Goal: Task Accomplishment & Management: Manage account settings

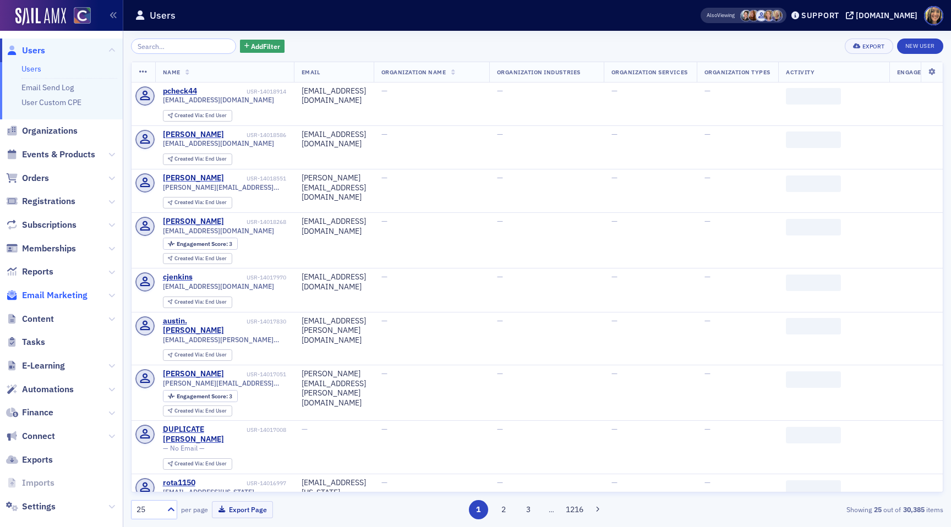
click at [74, 301] on span "Email Marketing" at bounding box center [55, 296] width 66 height 12
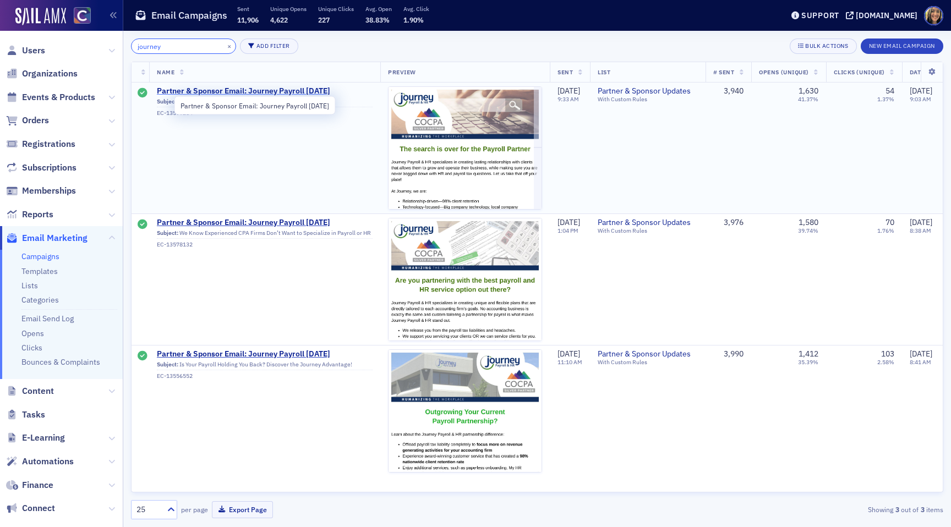
type input "journey"
click at [259, 89] on span "Partner & Sponsor Email: Journey Payroll January 2025" at bounding box center [265, 91] width 216 height 10
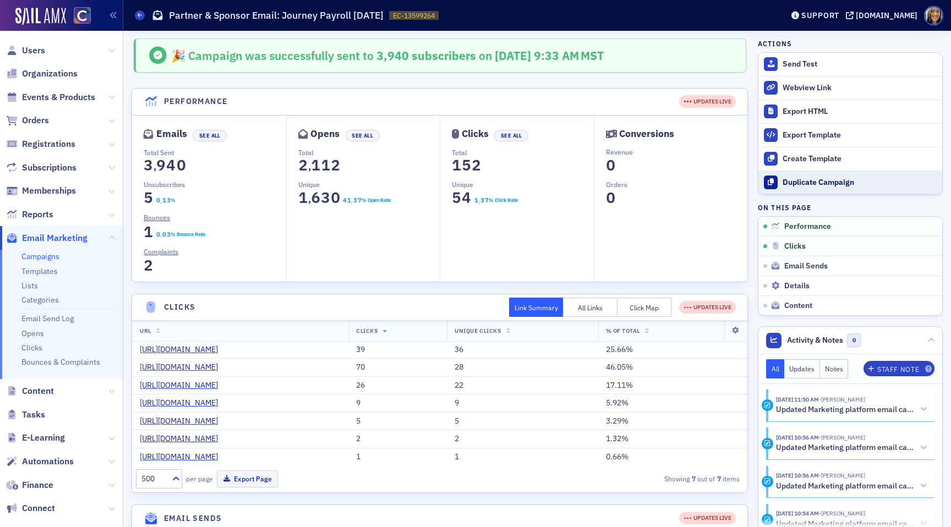
click at [835, 183] on div "Duplicate Campaign" at bounding box center [860, 183] width 154 height 10
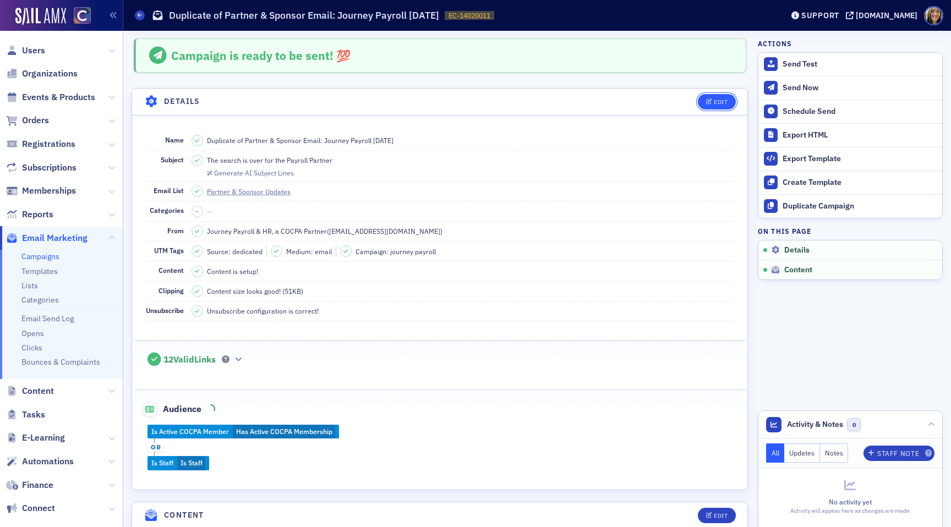
click at [717, 100] on div "Edit" at bounding box center [721, 102] width 14 height 6
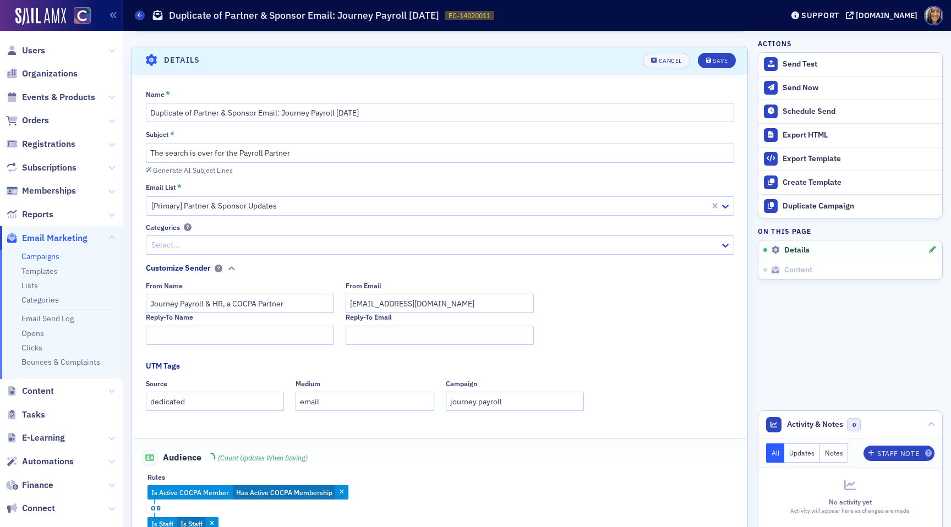
scroll to position [51, 0]
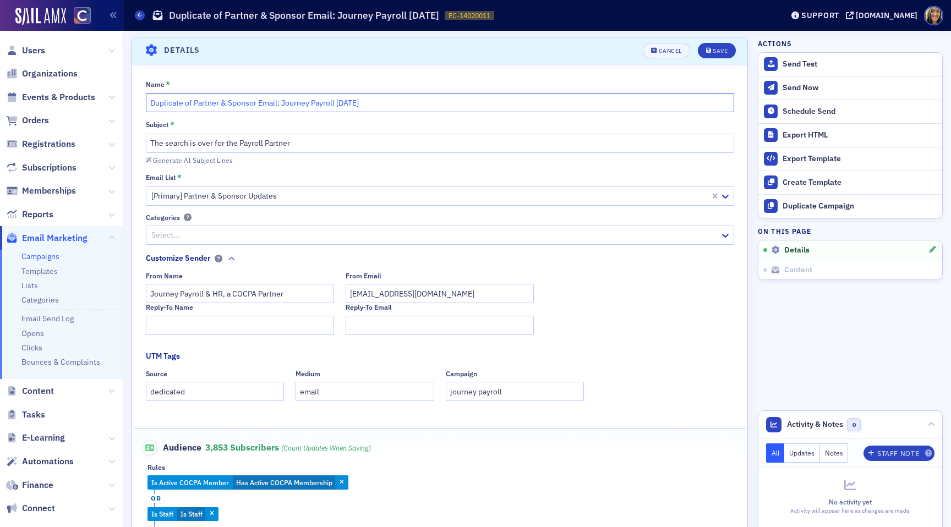
drag, startPoint x: 365, startPoint y: 102, endPoint x: 338, endPoint y: 102, distance: 27.0
click at [338, 102] on input "Duplicate of Partner & Sponsor Email: Journey Payroll January 2025" at bounding box center [440, 102] width 588 height 19
click at [196, 105] on input "Duplicate of Partner & Sponsor Email: Journey Payroll September 2025" at bounding box center [440, 102] width 588 height 19
drag, startPoint x: 195, startPoint y: 105, endPoint x: 96, endPoint y: 88, distance: 100.5
click at [96, 88] on div "Users Organizations Events & Products Orders Registrations Subscriptions Member…" at bounding box center [475, 263] width 951 height 527
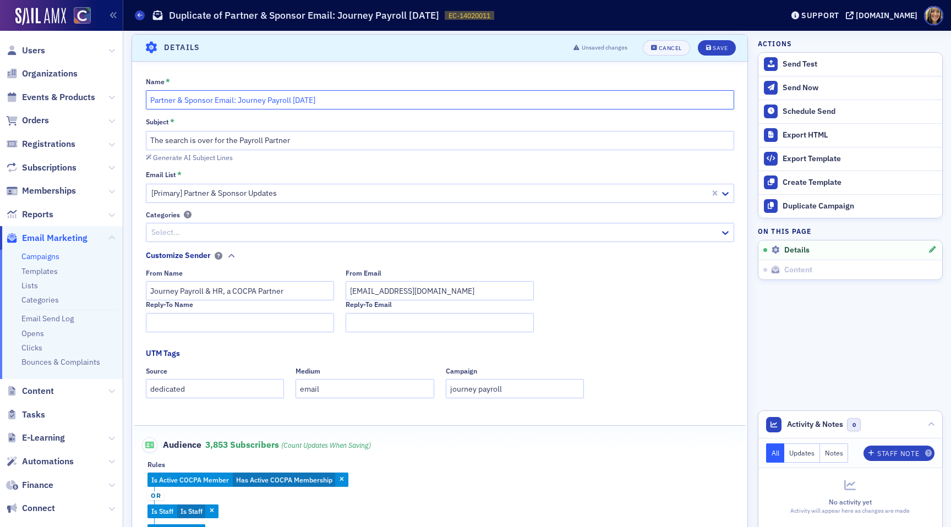
scroll to position [0, 0]
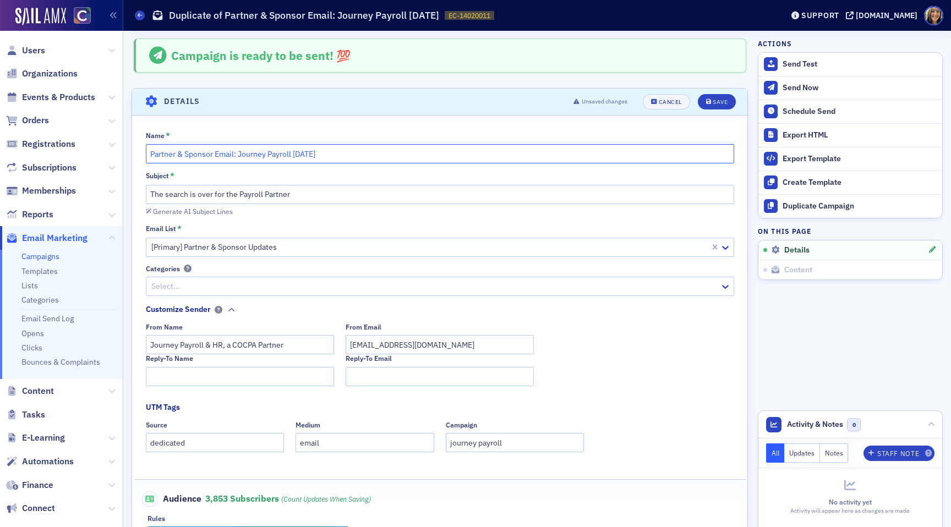
type input "Partner & Sponsor Email: Journey Payroll September 2025"
click at [356, 180] on div "Subject *" at bounding box center [440, 176] width 588 height 10
click at [354, 189] on input "The search is over for the Payroll Partner" at bounding box center [440, 194] width 588 height 19
paste input "Does Your Payroll Partnership Include These Essentials?"
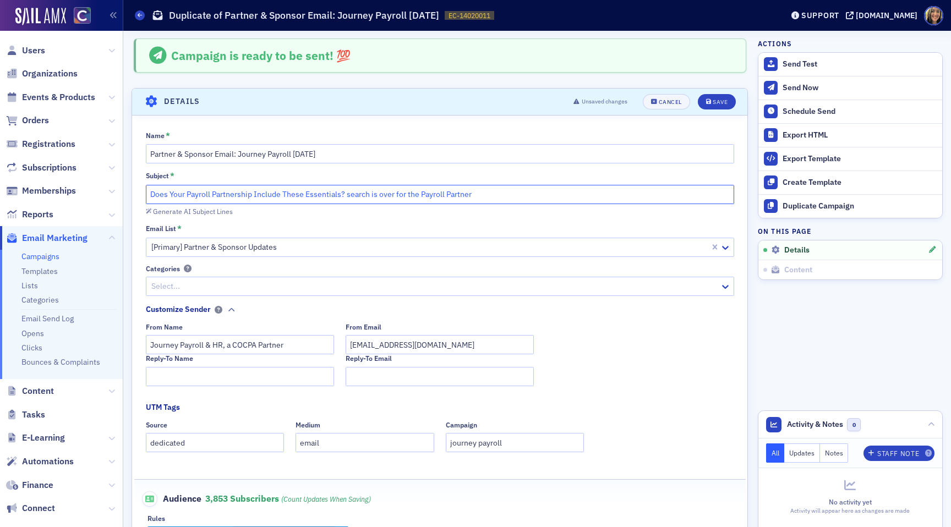
click at [354, 189] on input "Does Your Payroll Partnership Include These Essentials? search is over for the …" at bounding box center [440, 194] width 588 height 19
paste input "text"
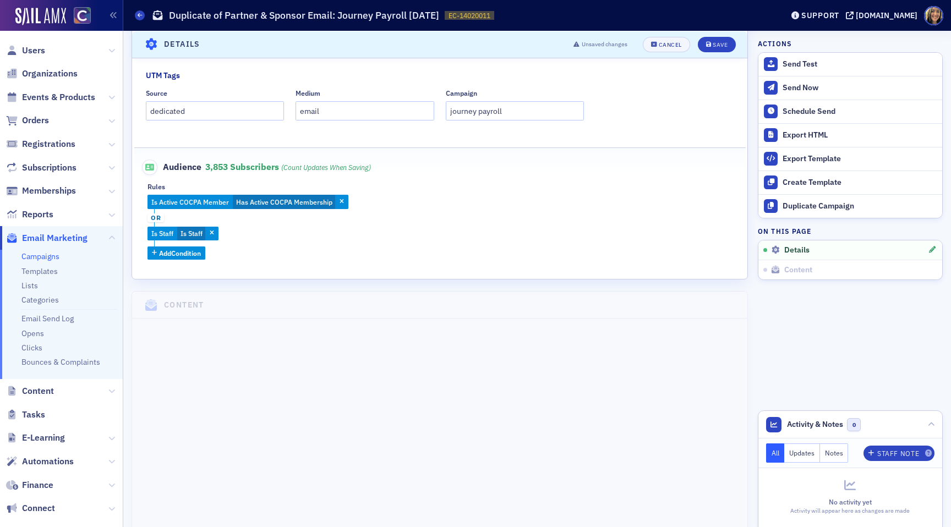
scroll to position [326, 0]
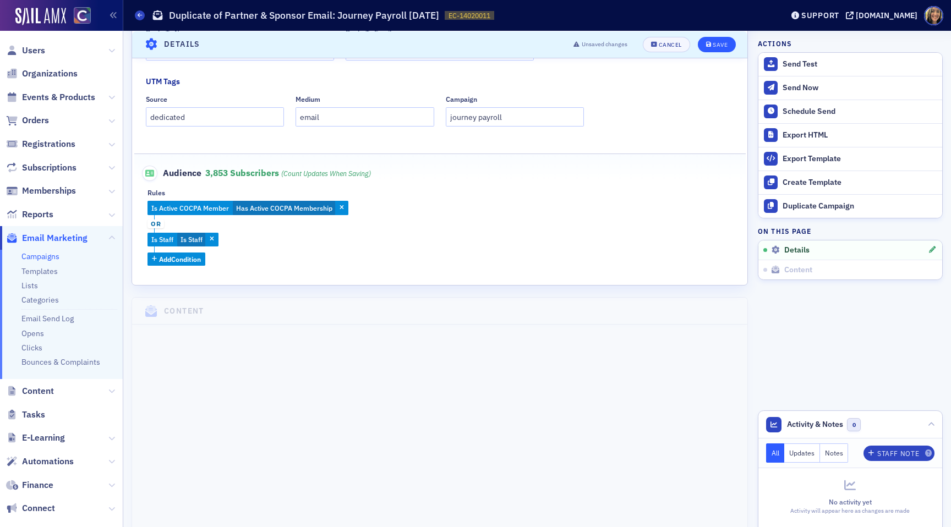
type input "Does Your Payroll Partnership Include These Essentials?"
click at [721, 47] on div "Save" at bounding box center [720, 44] width 15 height 6
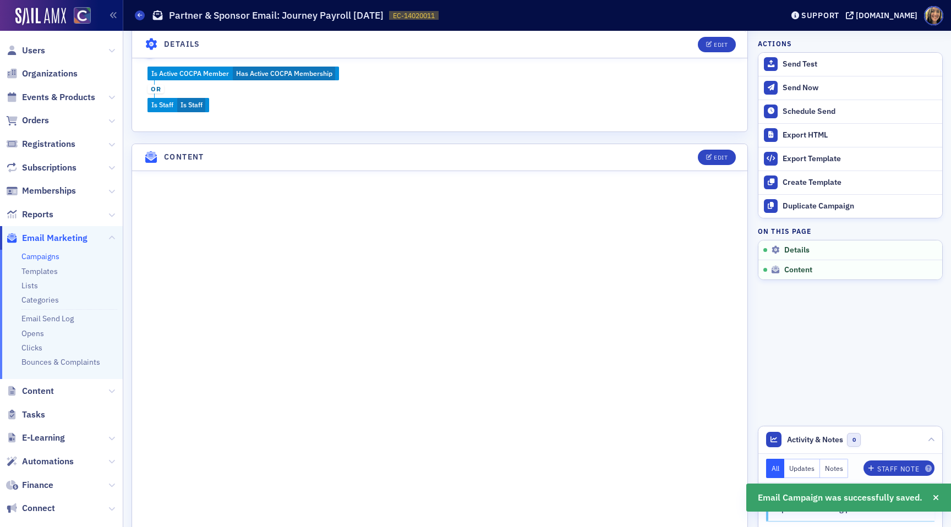
scroll to position [361, 0]
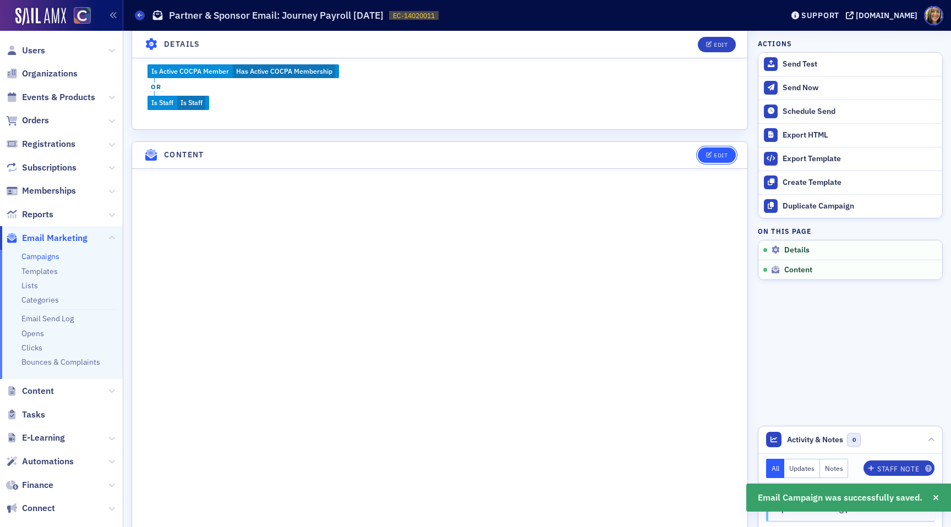
click at [714, 148] on button "Edit" at bounding box center [717, 155] width 38 height 15
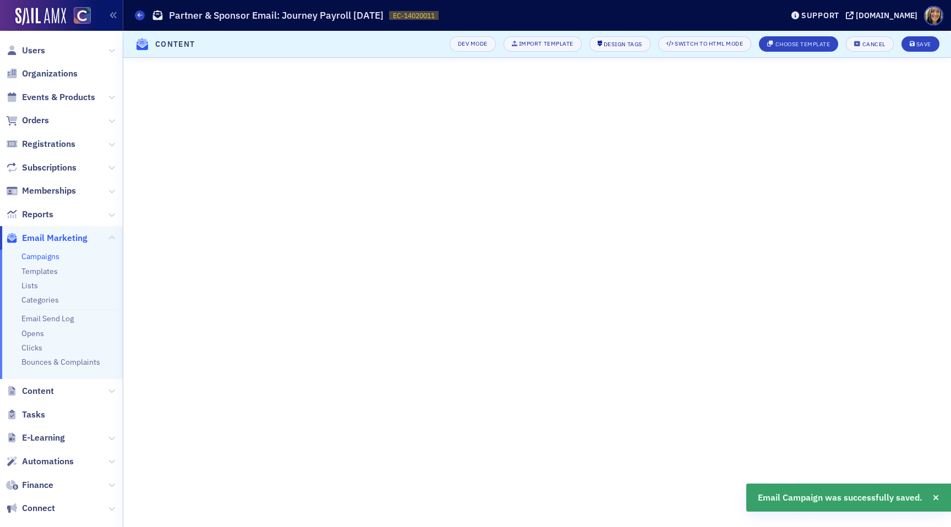
scroll to position [0, 0]
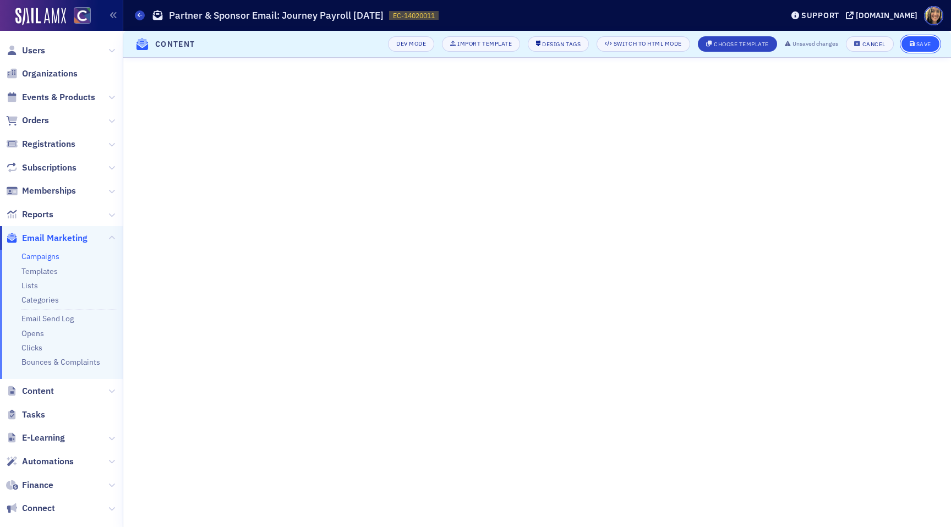
click at [919, 46] on div "Save" at bounding box center [923, 44] width 15 height 6
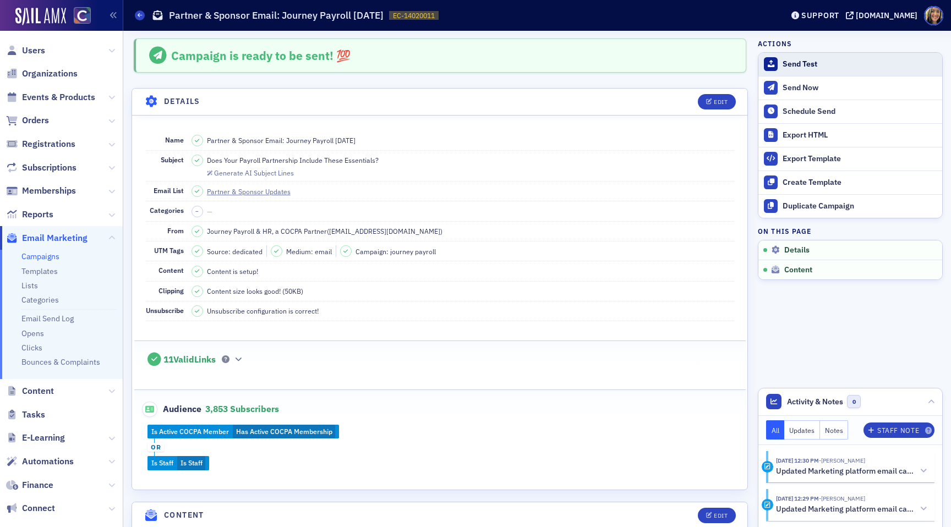
click at [820, 62] on div "Send Test" at bounding box center [860, 64] width 154 height 10
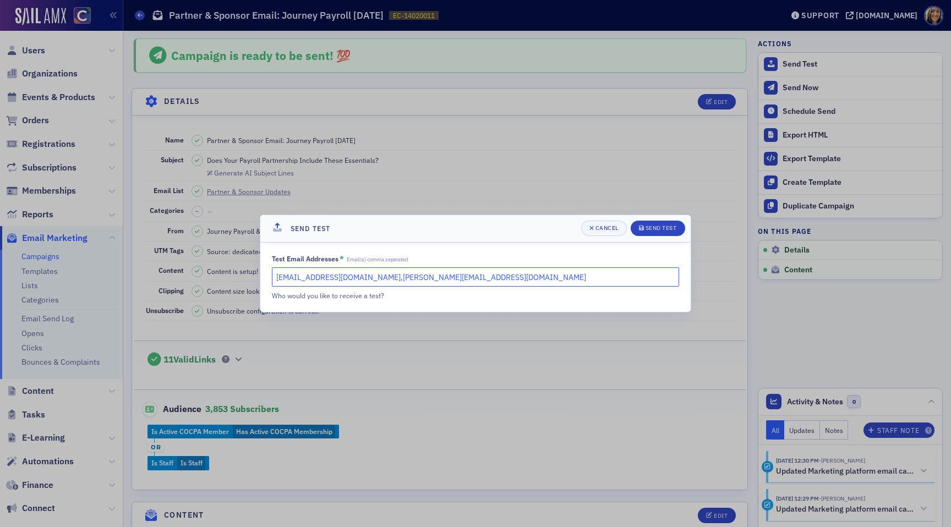
drag, startPoint x: 492, startPoint y: 278, endPoint x: 174, endPoint y: 275, distance: 318.2
click at [174, 275] on div "Send Test Cancel Send Test Test Email Addresses * Email(s) comma seperated laur…" at bounding box center [475, 263] width 951 height 527
click at [375, 283] on input "lauren@blueoceanideas.com,cheryl@cocpa.org" at bounding box center [475, 277] width 407 height 19
drag, startPoint x: 379, startPoint y: 280, endPoint x: 276, endPoint y: 279, distance: 102.9
click at [276, 279] on input "lauren@blueoceanideas.com,cheryl@cocpa.org" at bounding box center [475, 277] width 407 height 19
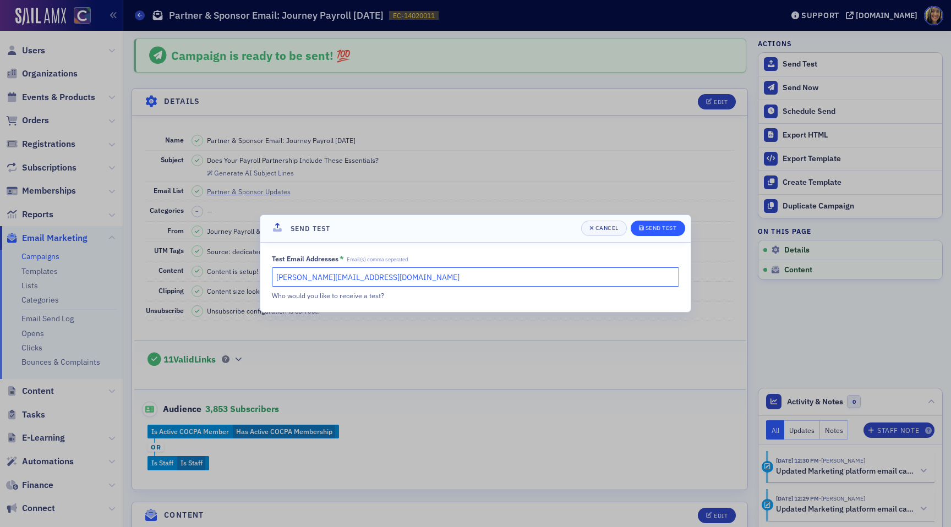
type input "cheryl@cocpa.org"
click at [658, 231] on div "Send Test" at bounding box center [661, 228] width 31 height 6
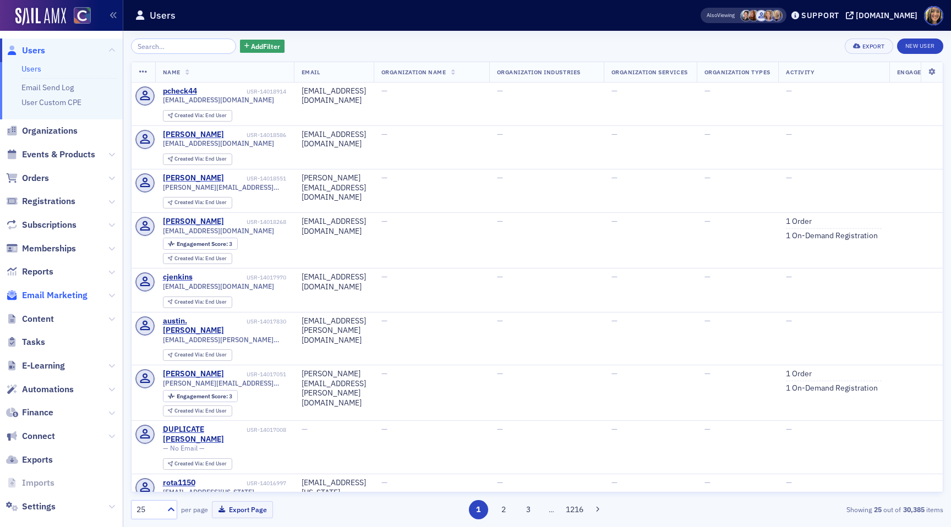
click at [64, 300] on span "Email Marketing" at bounding box center [55, 296] width 66 height 12
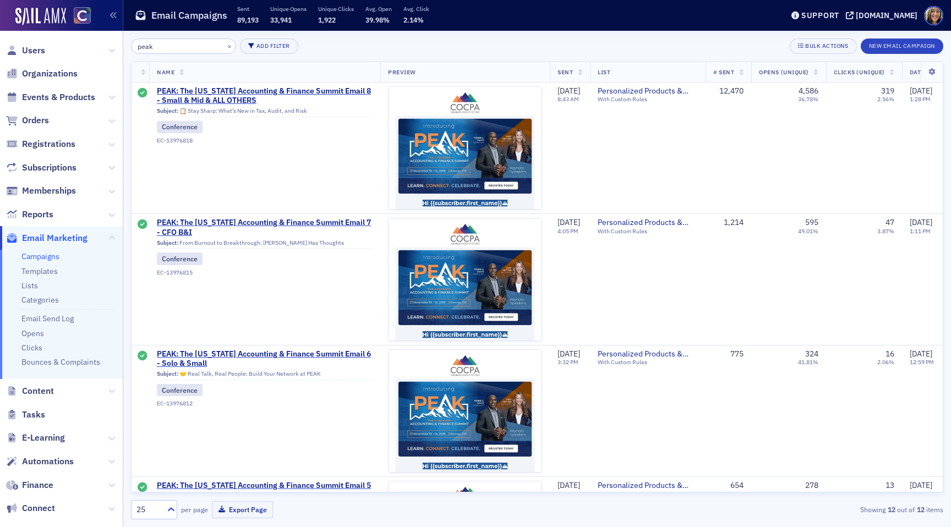
click at [163, 42] on input "peak" at bounding box center [183, 46] width 105 height 15
type input "peak"
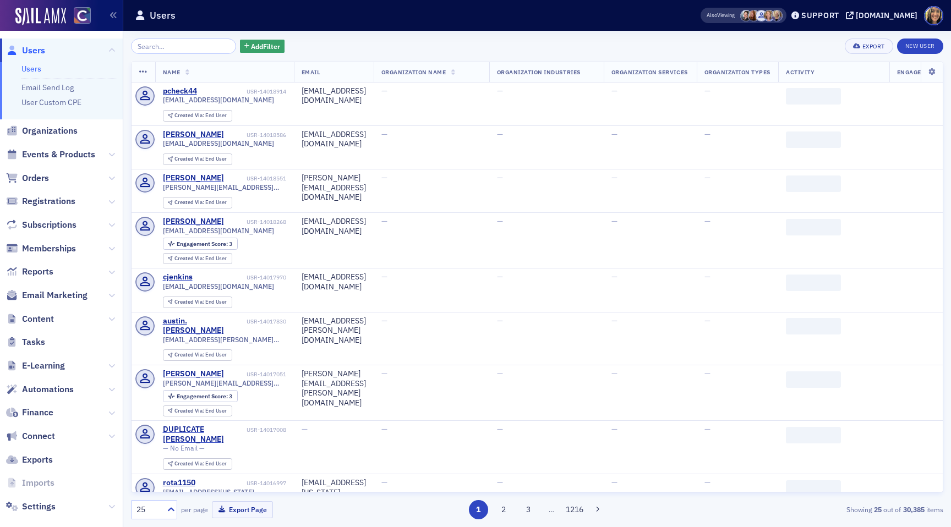
scroll to position [14, 0]
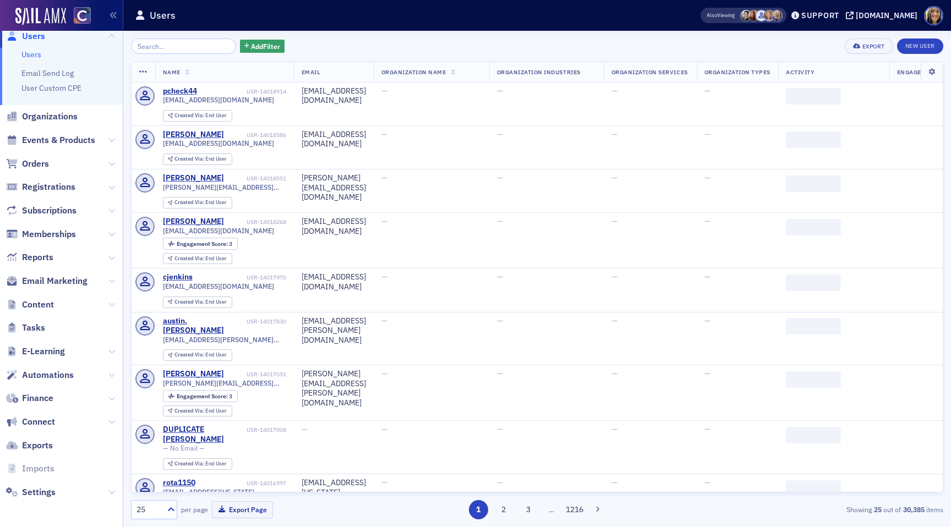
click at [46, 296] on span "Content" at bounding box center [61, 305] width 123 height 24
click at [45, 302] on span "Content" at bounding box center [38, 305] width 32 height 12
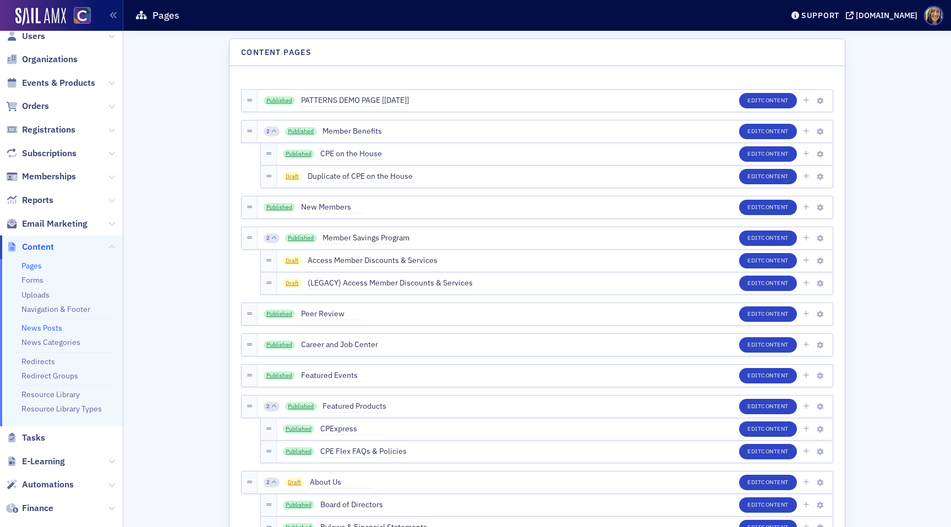
click at [29, 330] on link "News Posts" at bounding box center [41, 328] width 41 height 10
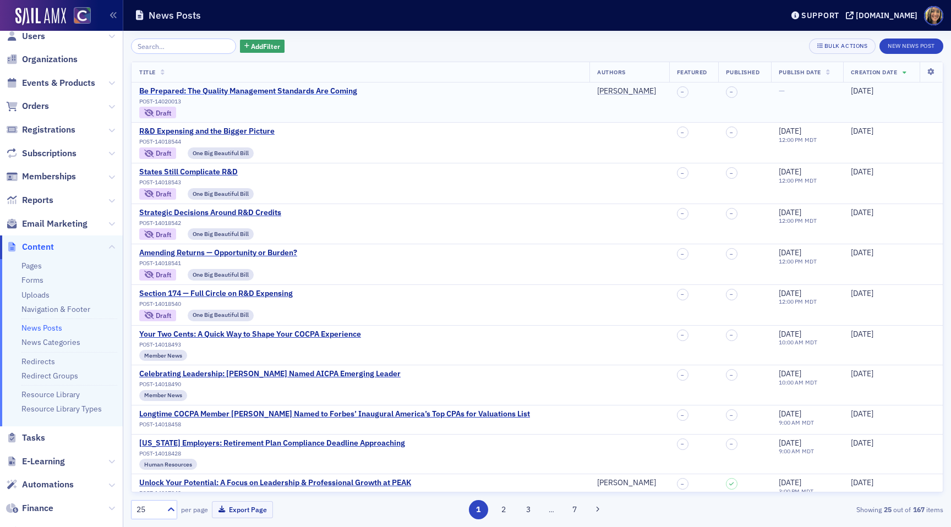
click at [257, 90] on div "Be Prepared: The Quality Management Standards Are Coming" at bounding box center [248, 91] width 218 height 10
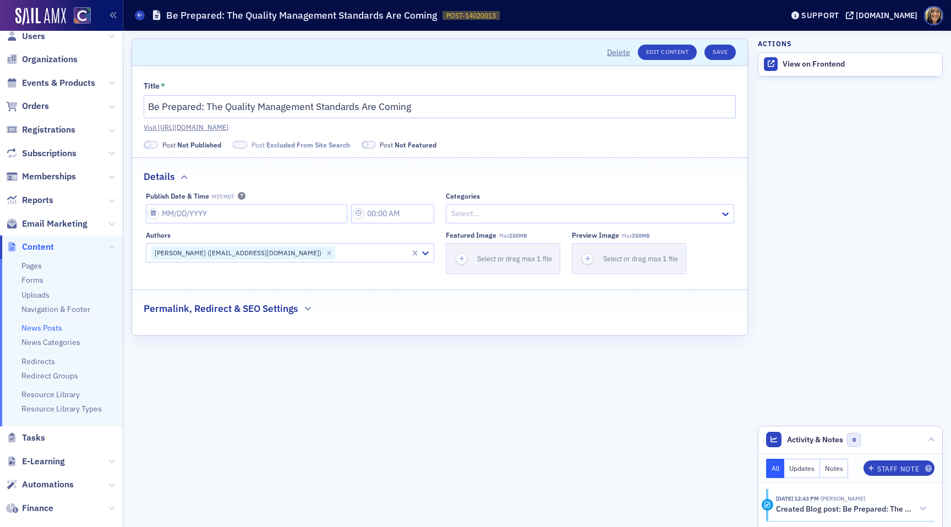
click at [450, 121] on div "Title * Be Prepared: The Quality Management Standards Are Coming Visit [URL][DO…" at bounding box center [440, 106] width 592 height 51
click at [450, 124] on link "Visit [URL][DOMAIN_NAME]" at bounding box center [440, 127] width 592 height 10
